Goal: Transaction & Acquisition: Purchase product/service

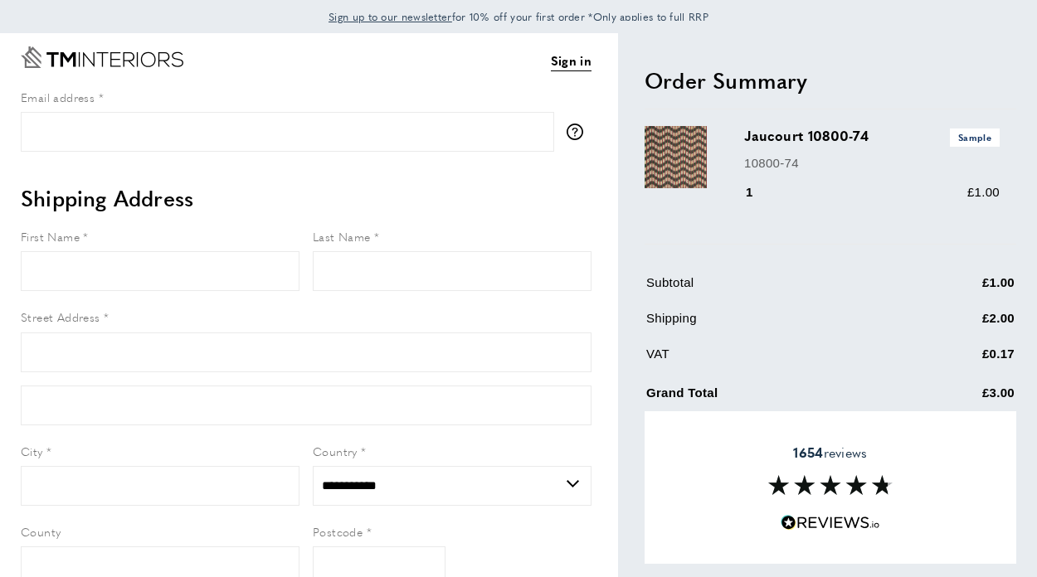
select select "**"
click at [231, 134] on input "Email address" at bounding box center [287, 132] width 533 height 40
type input "**********"
click at [578, 60] on link "Sign in" at bounding box center [571, 61] width 41 height 20
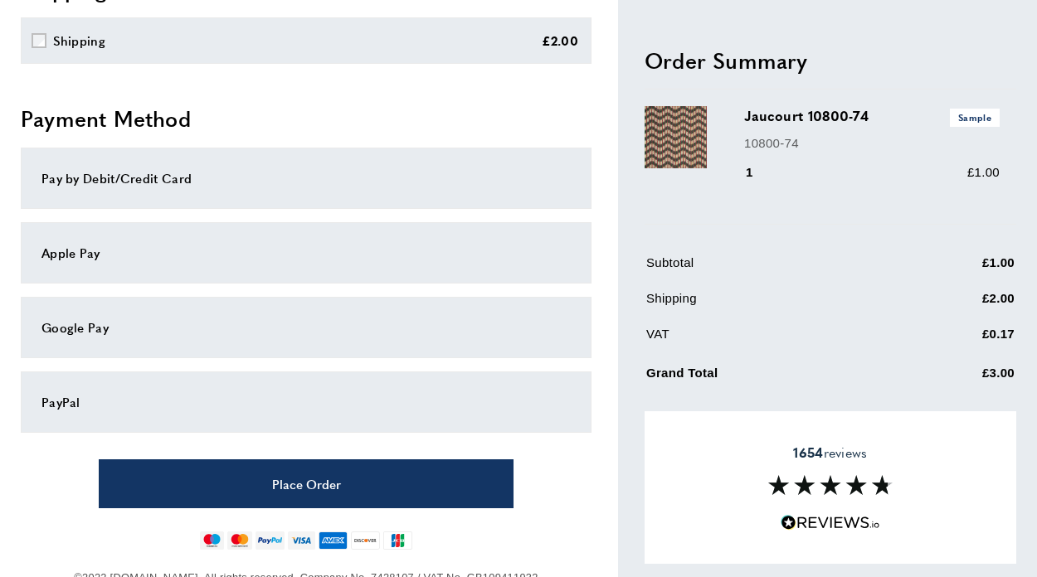
scroll to position [508, 0]
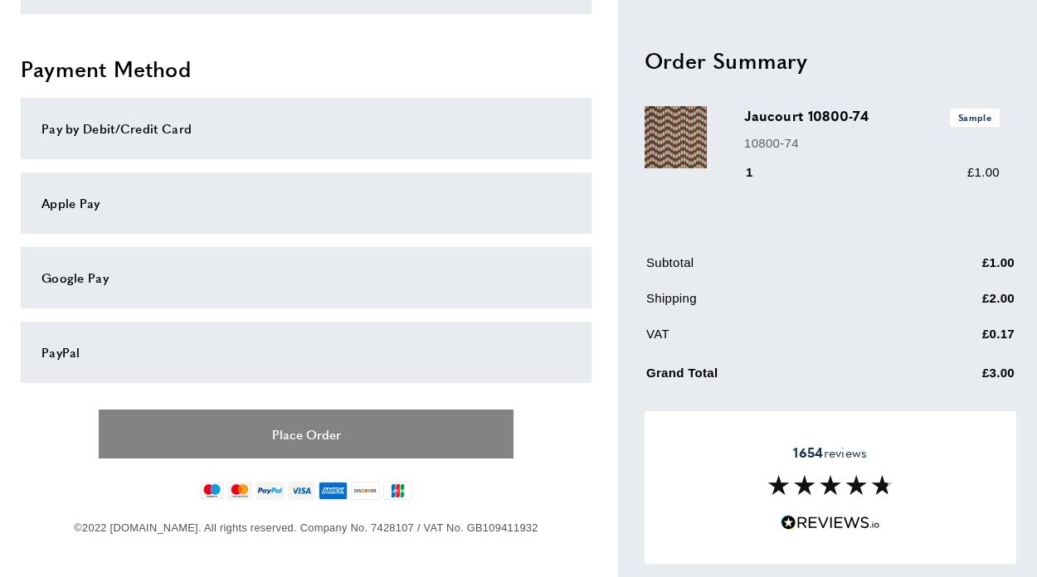
click at [390, 438] on button "Place Order" at bounding box center [306, 434] width 415 height 49
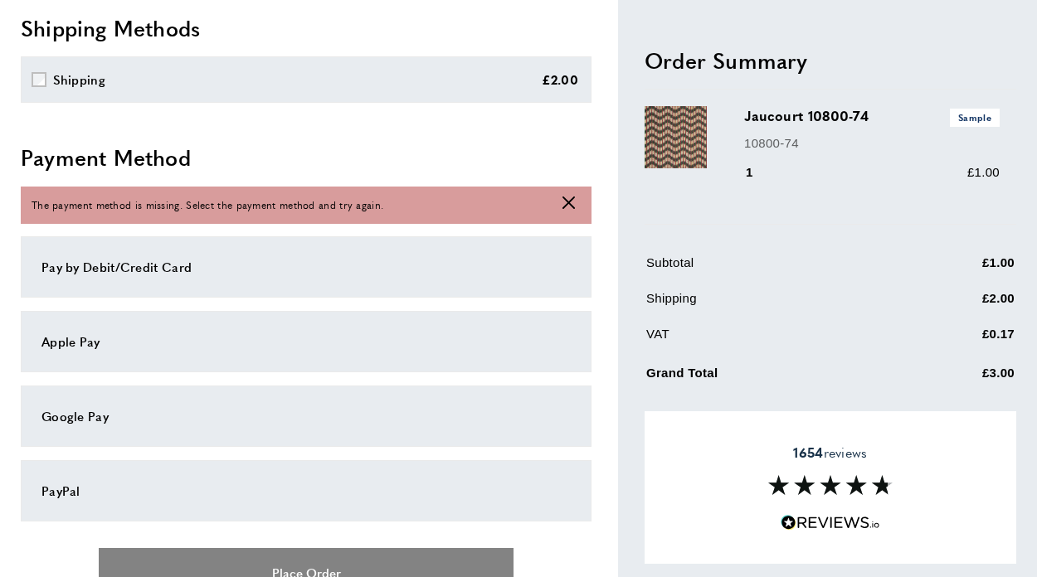
scroll to position [424, 0]
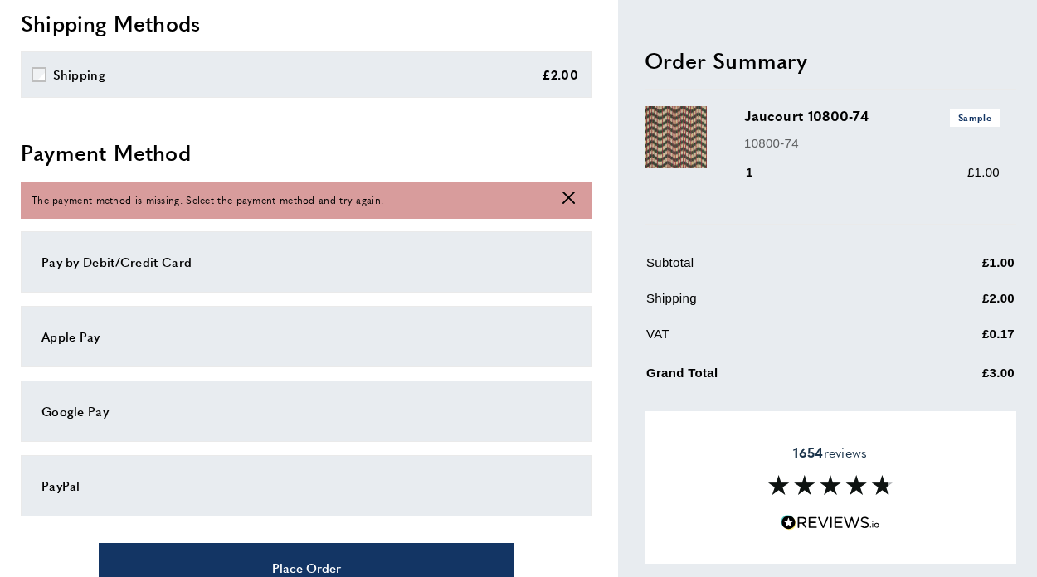
click at [97, 485] on div "PayPal" at bounding box center [305, 486] width 529 height 20
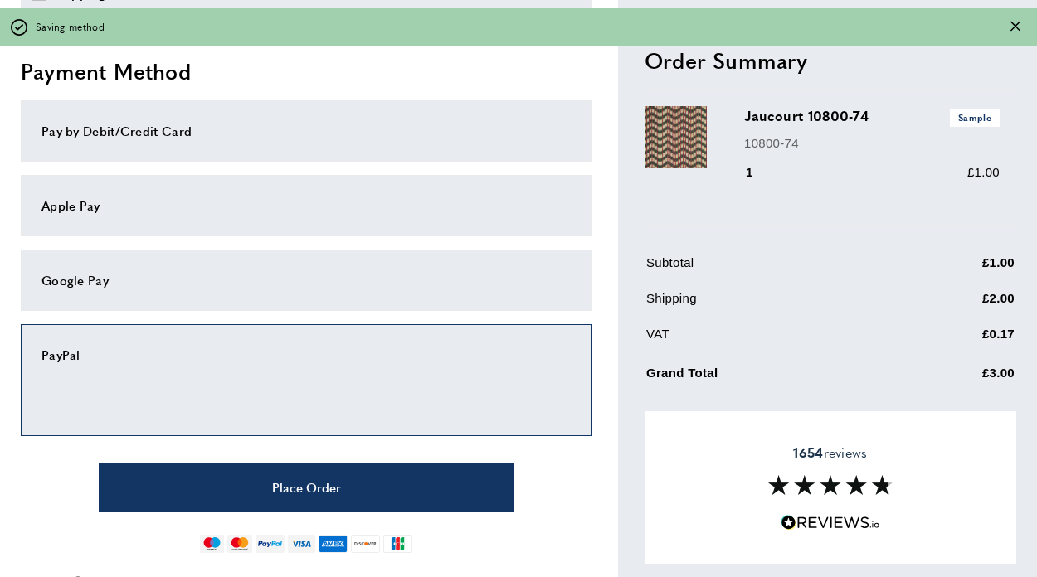
scroll to position [517, 0]
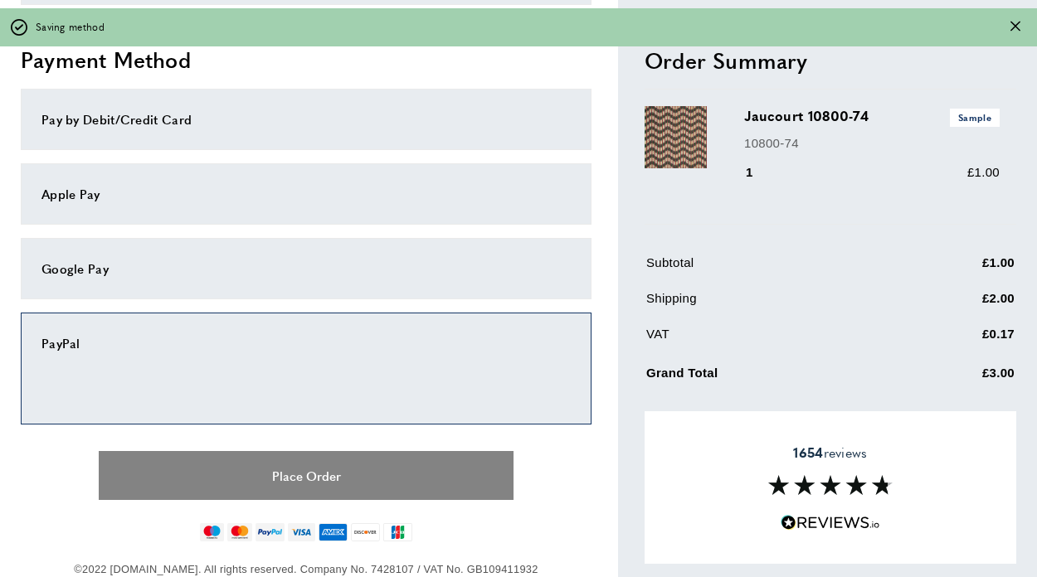
click at [338, 482] on button "Place Order" at bounding box center [306, 475] width 415 height 49
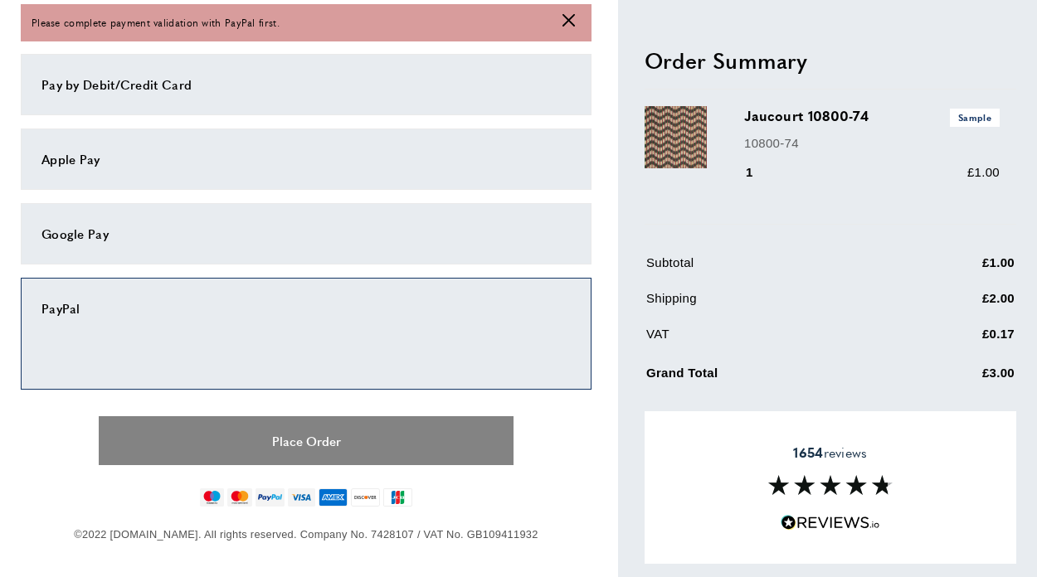
scroll to position [604, 0]
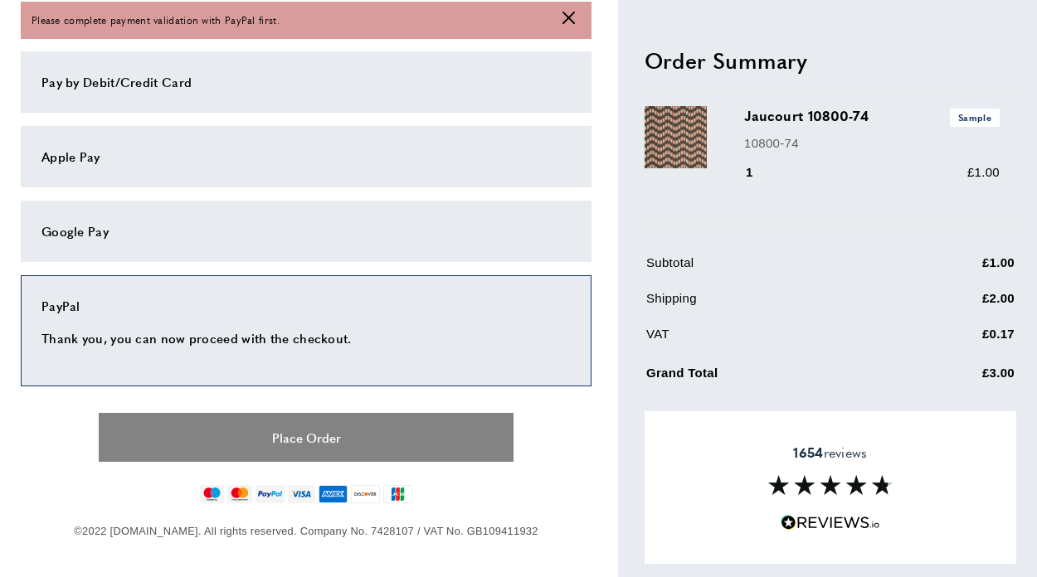
click at [358, 434] on button "Place Order" at bounding box center [306, 437] width 415 height 49
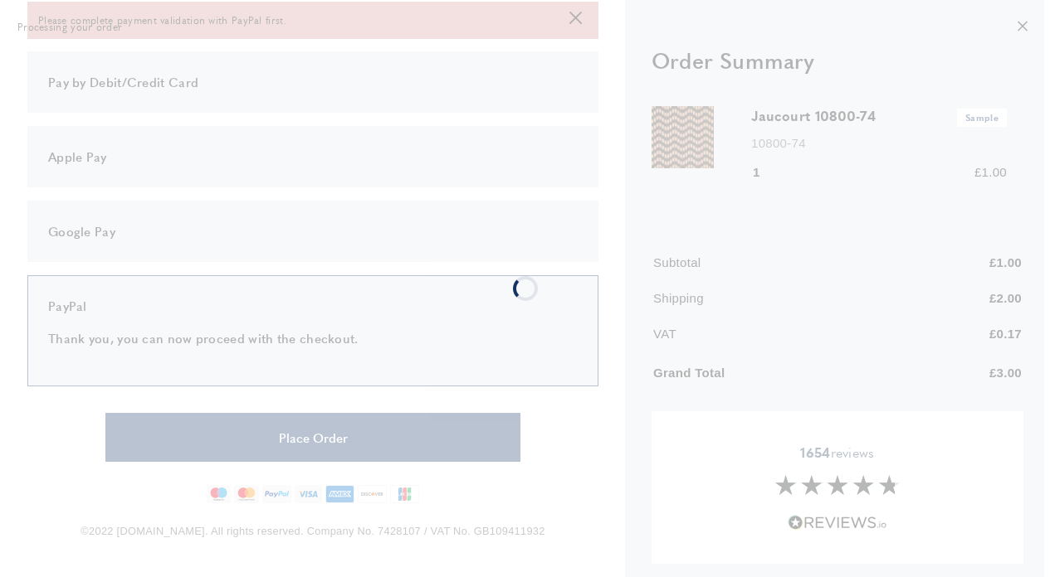
scroll to position [0, 0]
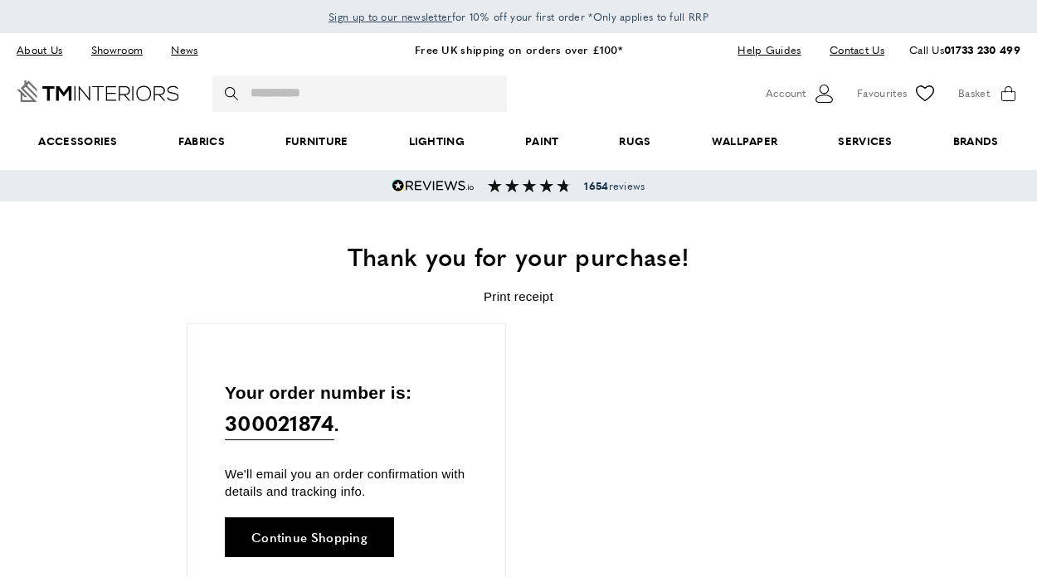
scroll to position [0, 700]
